Goal: Information Seeking & Learning: Stay updated

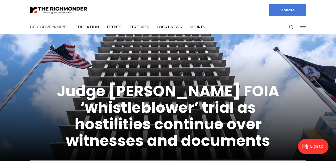
click at [56, 26] on link "City Government" at bounding box center [49, 27] width 38 height 6
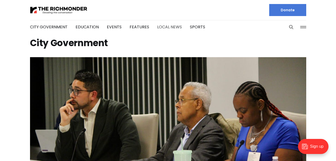
click at [159, 28] on link "Local News" at bounding box center [169, 27] width 25 height 6
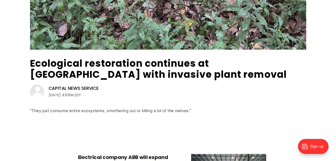
scroll to position [134, 0]
